Goal: Check status

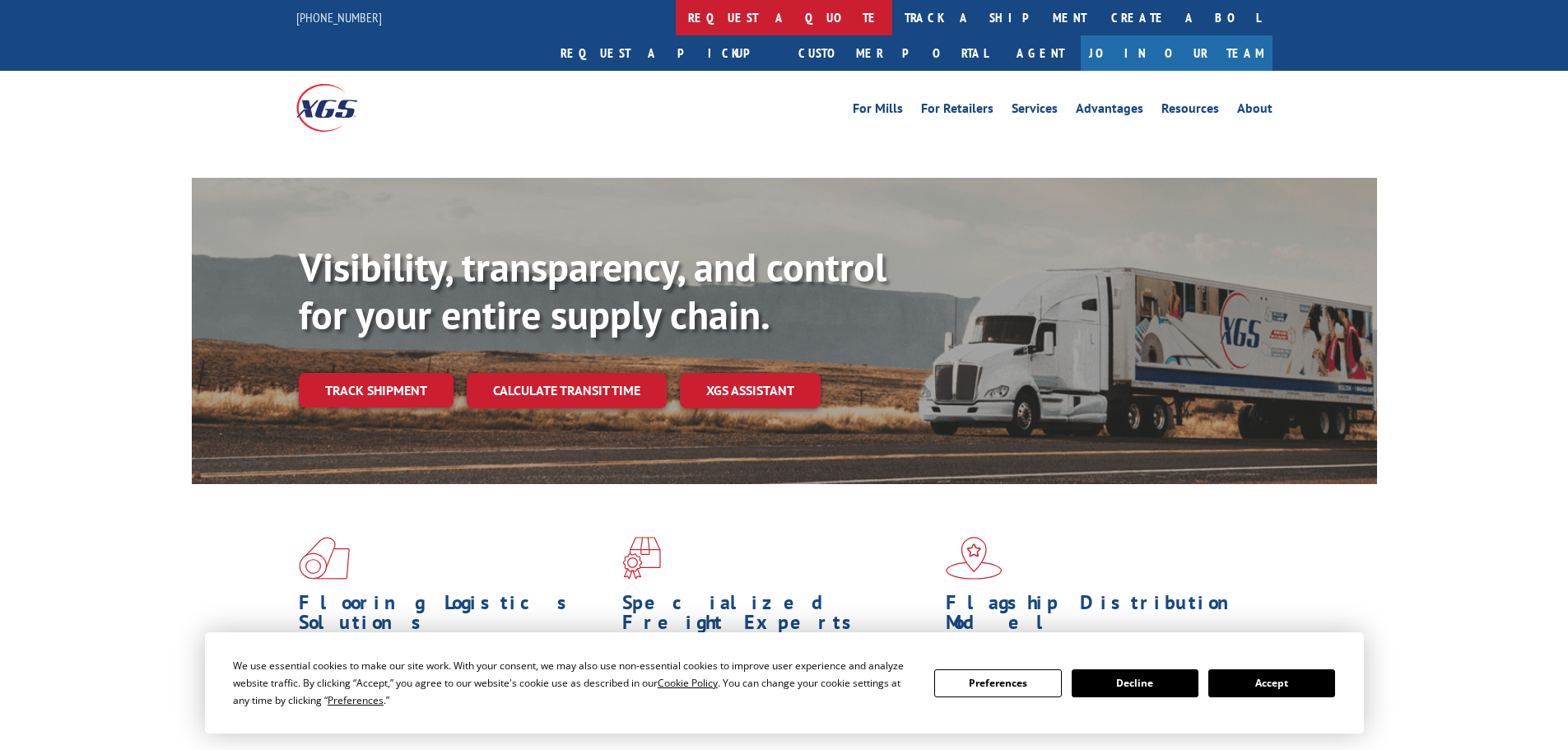
drag, startPoint x: 603, startPoint y: 24, endPoint x: 615, endPoint y: 30, distance: 13.4
click at [676, 23] on link "request a quote" at bounding box center [784, 17] width 217 height 35
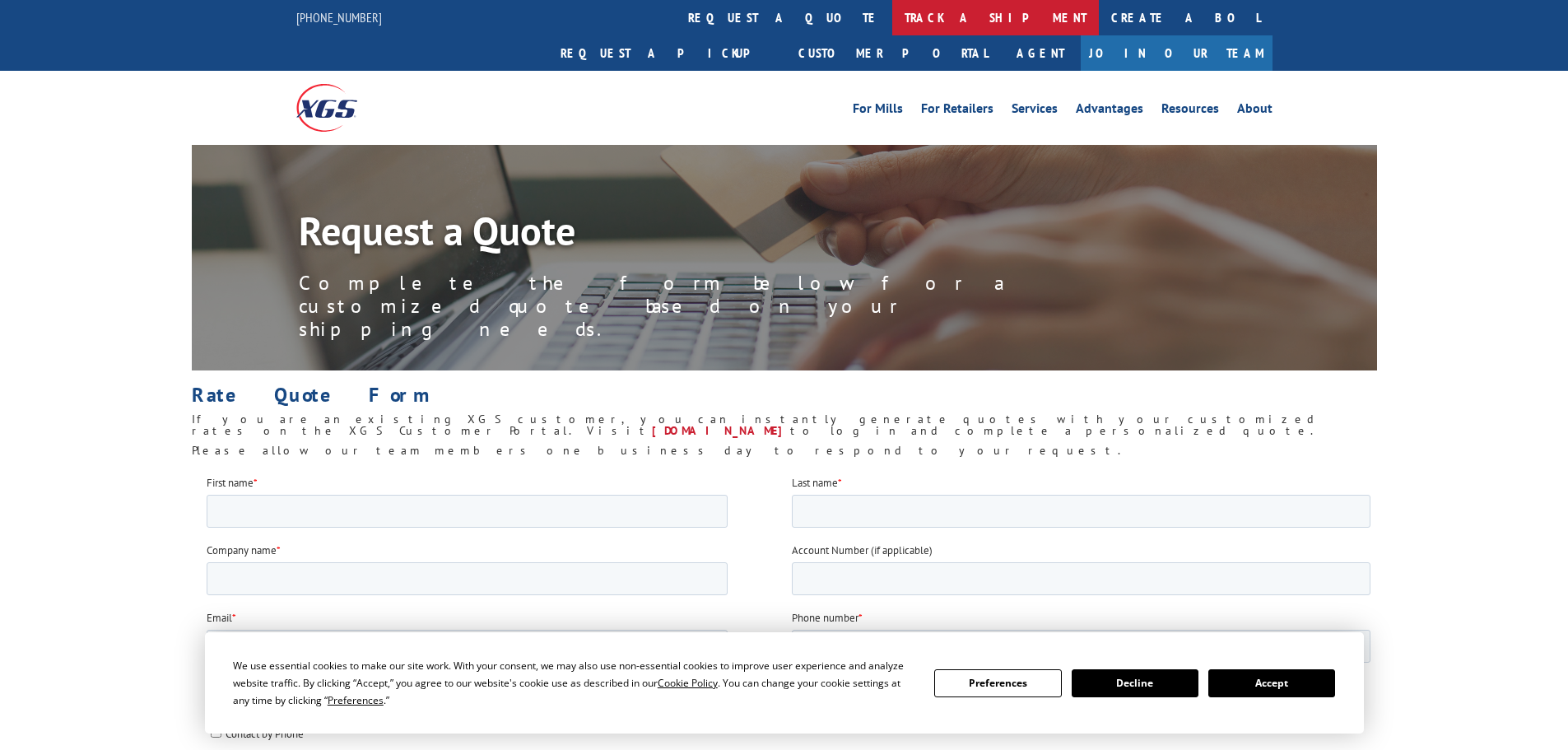
click at [892, 15] on link "track a shipment" at bounding box center [995, 17] width 207 height 35
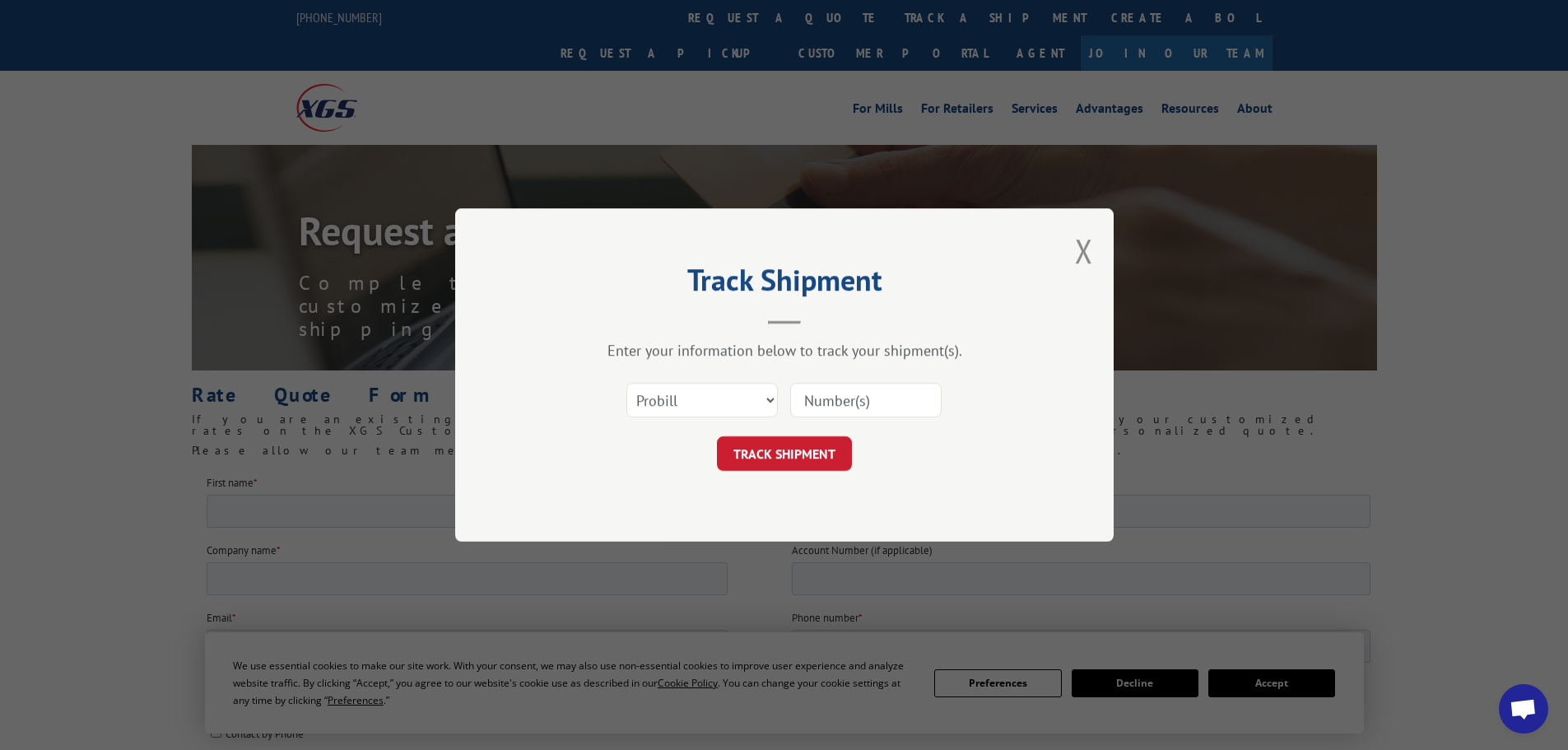
click at [865, 406] on input at bounding box center [866, 400] width 151 height 34
paste input "F8354894"
type input "F8354894"
click at [832, 443] on button "TRACK SHIPMENT" at bounding box center [784, 453] width 135 height 34
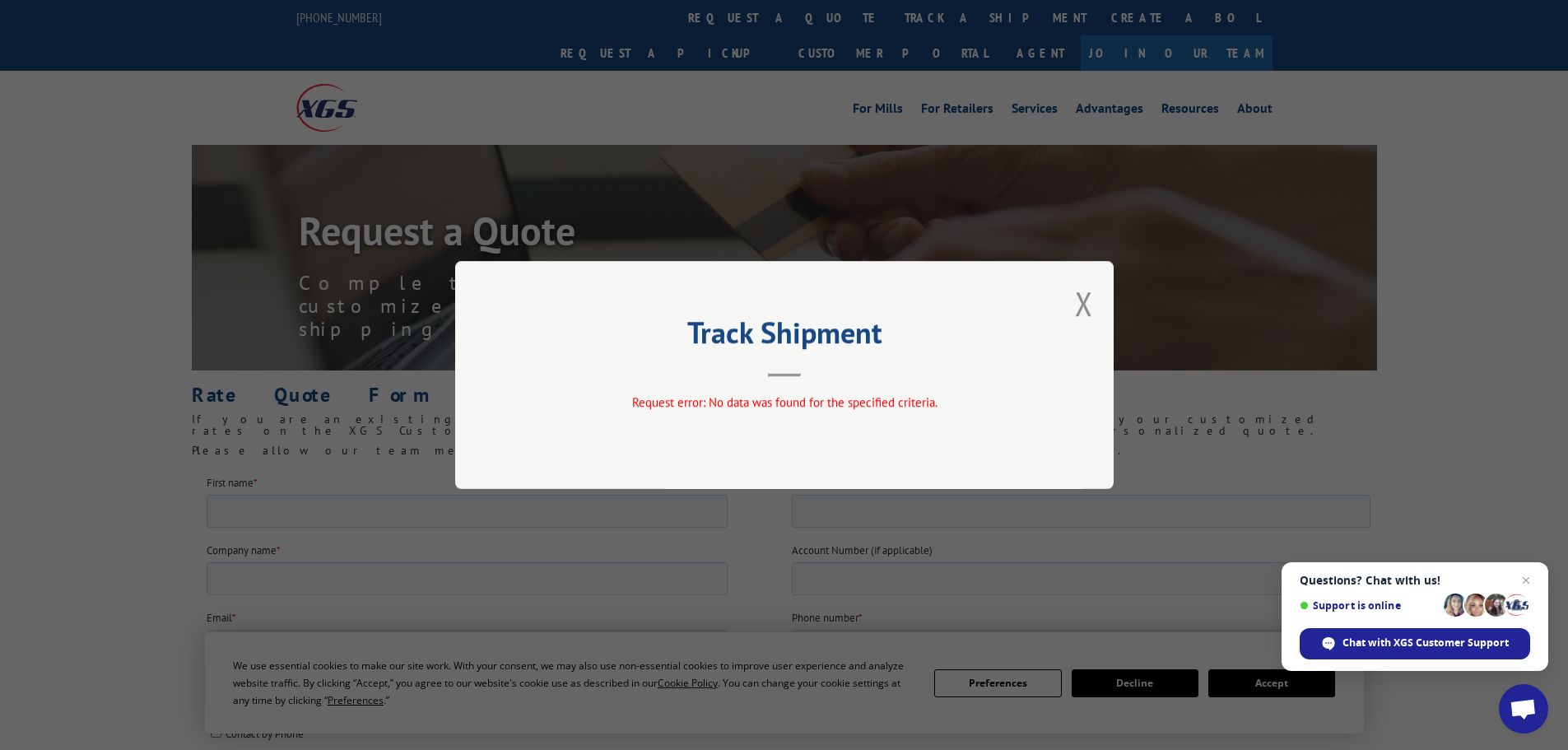
click at [1089, 306] on button "Close modal" at bounding box center [1084, 304] width 18 height 44
